Goal: Task Accomplishment & Management: Manage account settings

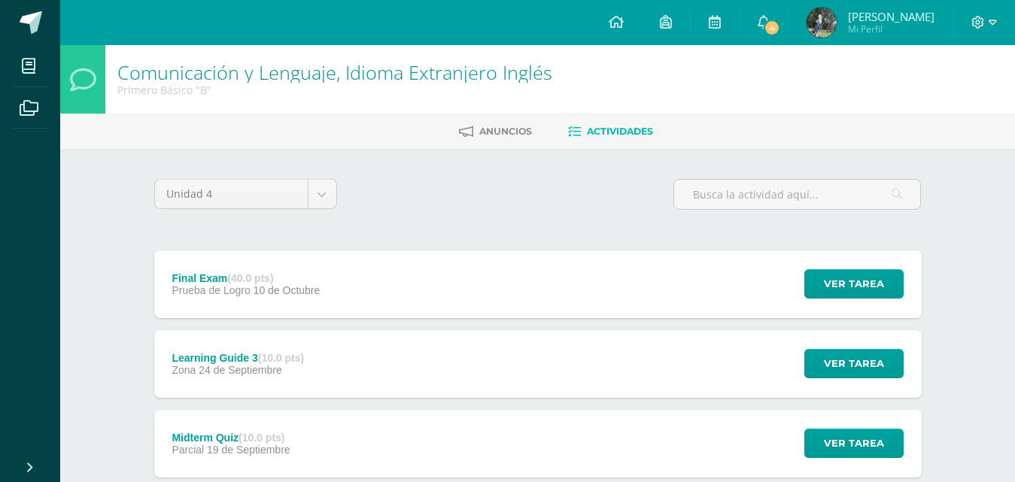
click at [788, 17] on link "4" at bounding box center [763, 22] width 48 height 45
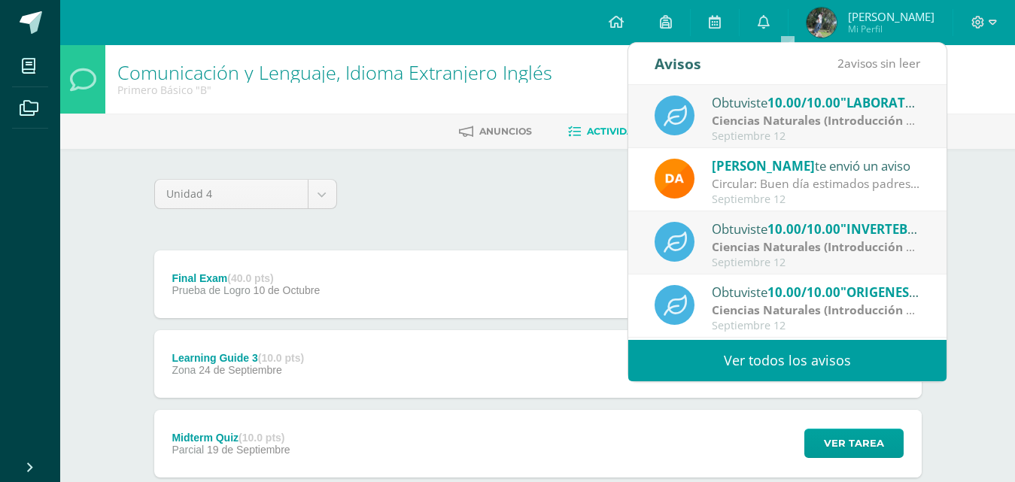
scroll to position [170, 0]
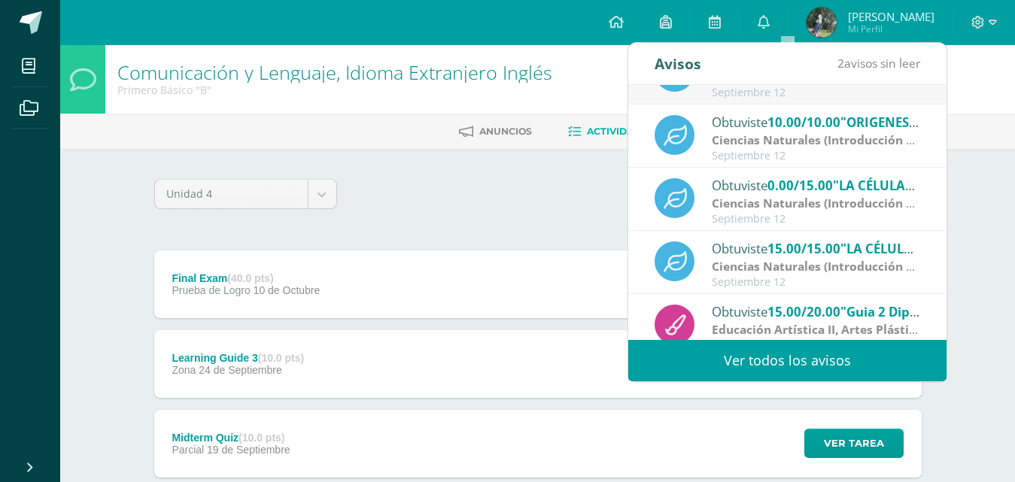
click at [457, 200] on div "Unidad 4 Unidad 1 Unidad 2 Unidad 3 Unidad 4" at bounding box center [537, 200] width 779 height 43
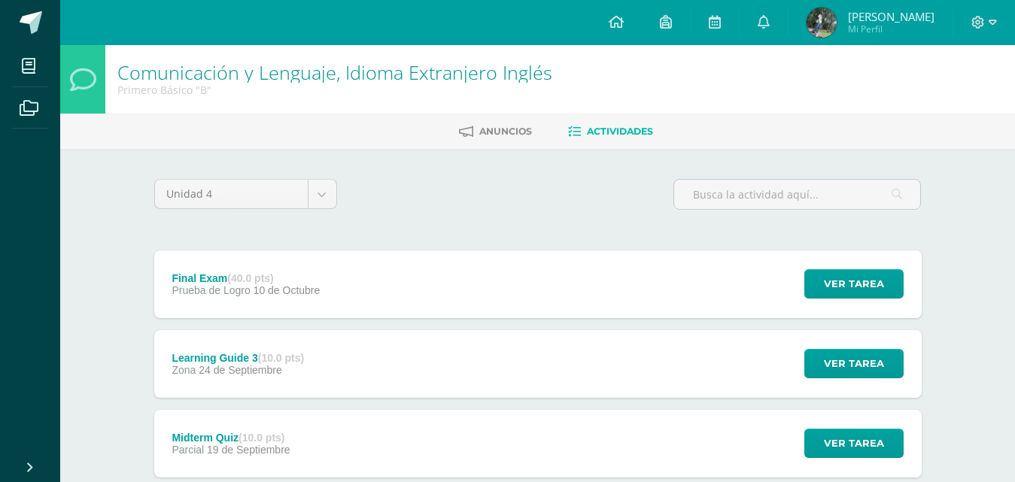
click at [788, 35] on link "0" at bounding box center [763, 22] width 48 height 45
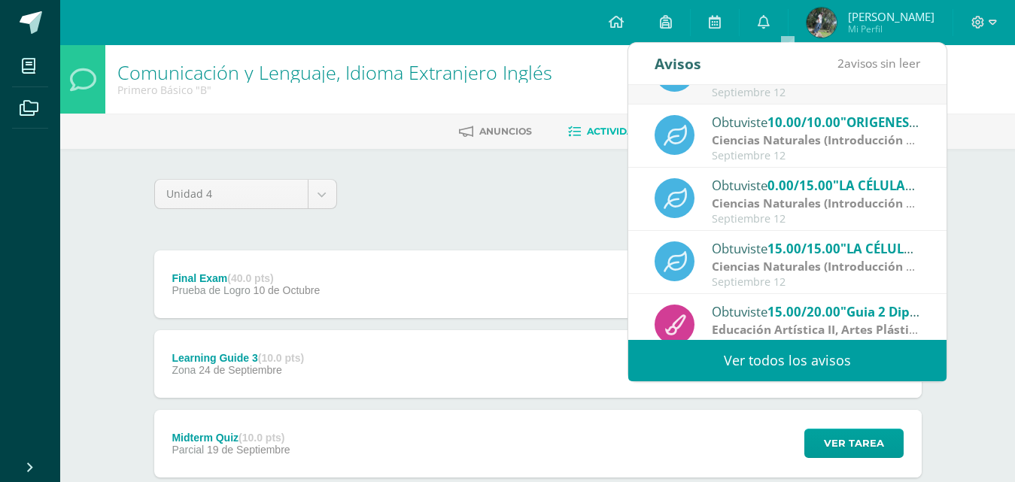
click at [754, 355] on link "Ver todos los avisos" at bounding box center [787, 360] width 318 height 41
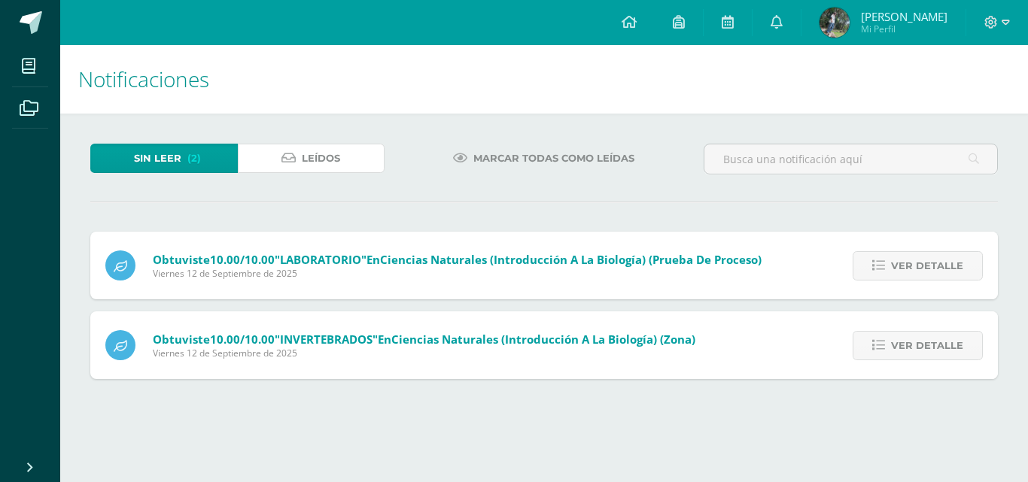
click at [343, 165] on link "Leídos" at bounding box center [311, 158] width 147 height 29
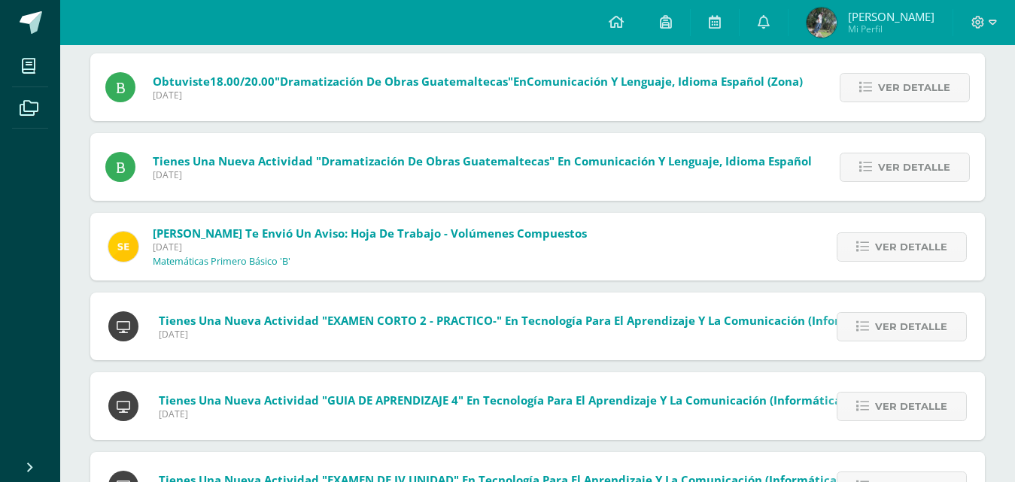
scroll to position [818, 0]
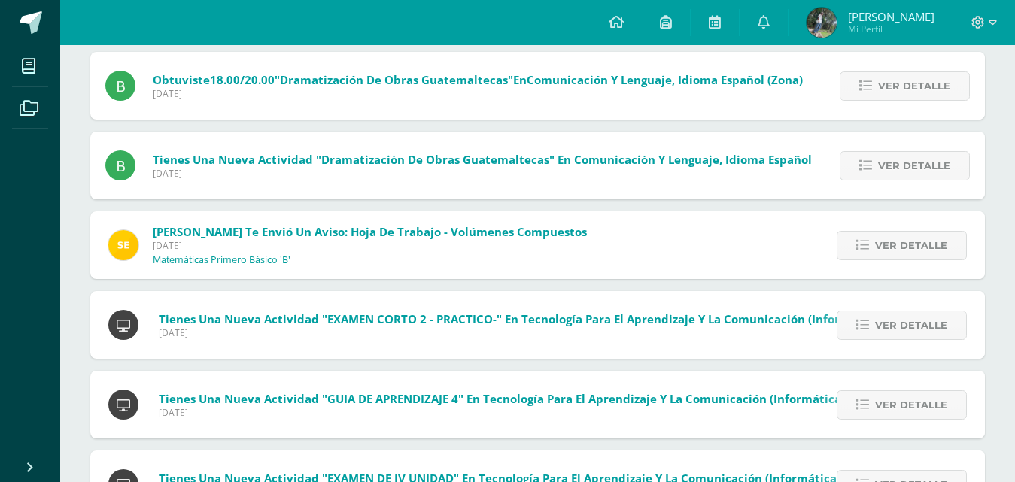
click at [852, 257] on link "Ver detalle" at bounding box center [902, 245] width 130 height 29
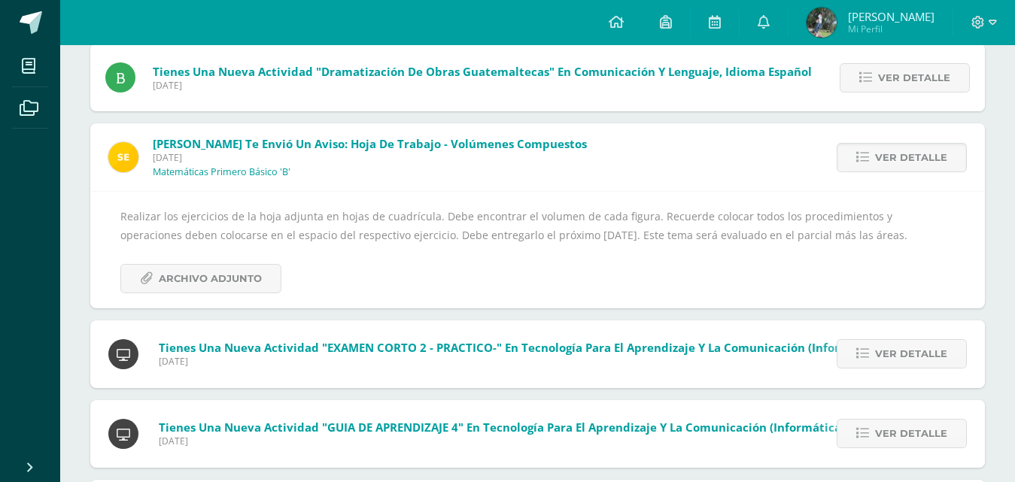
scroll to position [879, 0]
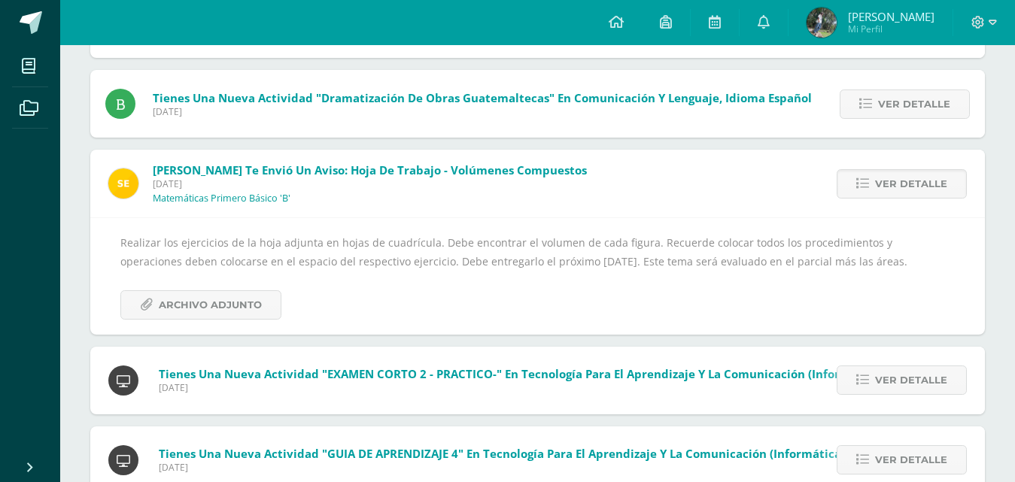
click at [837, 21] on img at bounding box center [821, 23] width 30 height 30
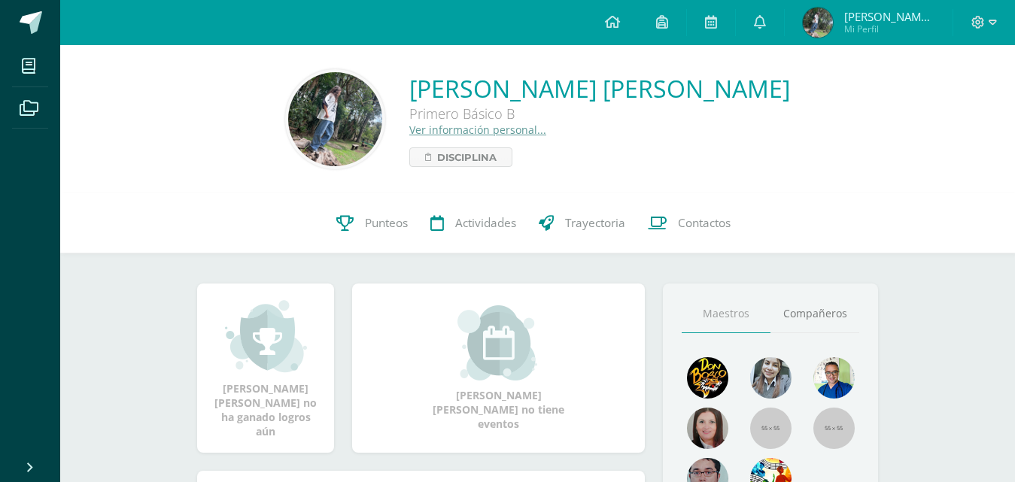
click at [370, 120] on img at bounding box center [335, 119] width 94 height 94
click at [349, 135] on img at bounding box center [335, 119] width 94 height 94
click at [350, 135] on img at bounding box center [335, 119] width 94 height 94
click at [861, 22] on span "[PERSON_NAME] Mi Perfil" at bounding box center [869, 23] width 138 height 30
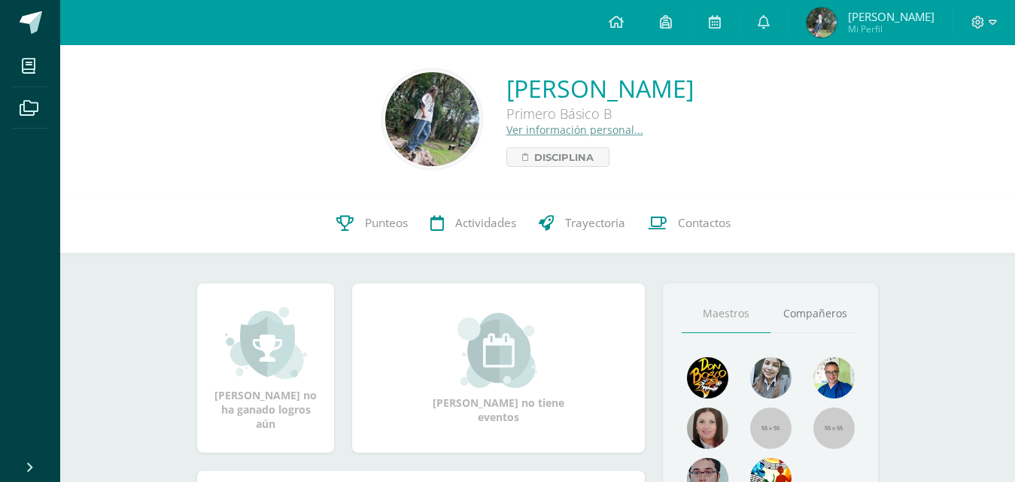
click at [837, 24] on img at bounding box center [821, 23] width 30 height 30
drag, startPoint x: 0, startPoint y: 0, endPoint x: 375, endPoint y: 117, distance: 393.3
drag, startPoint x: 375, startPoint y: 117, endPoint x: 693, endPoint y: 77, distance: 320.0
click at [693, 77] on link "[PERSON_NAME]" at bounding box center [599, 88] width 187 height 32
click at [985, 13] on div at bounding box center [984, 22] width 62 height 45
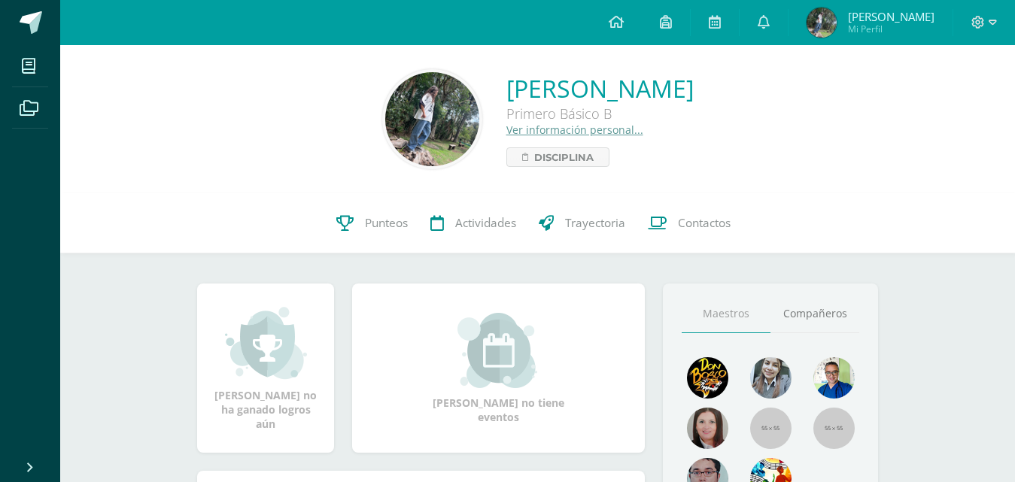
click at [991, 25] on icon at bounding box center [992, 23] width 8 height 14
click at [947, 85] on span "Configuración" at bounding box center [946, 81] width 70 height 14
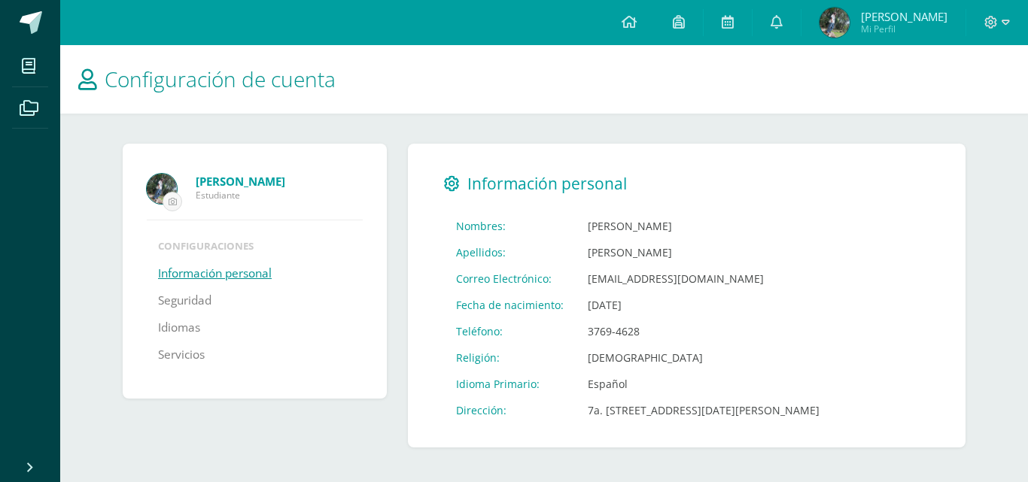
click at [172, 204] on input "file" at bounding box center [172, 202] width 18 height 18
